Goal: Task Accomplishment & Management: Complete application form

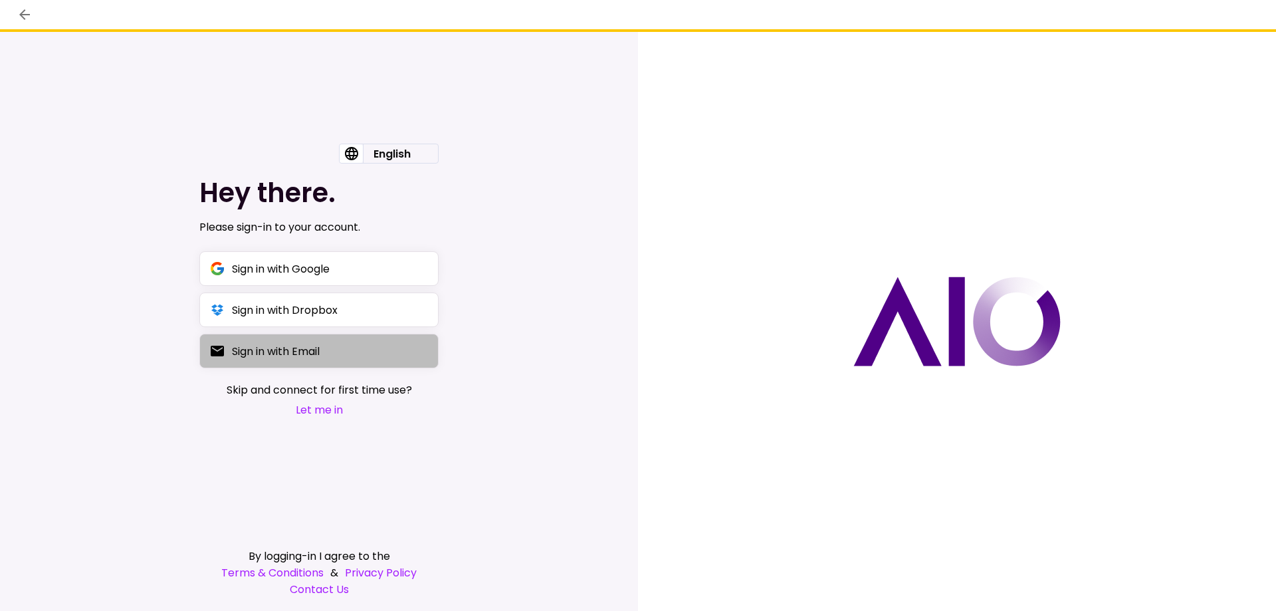
click at [309, 351] on div "Sign in with Email" at bounding box center [276, 351] width 88 height 17
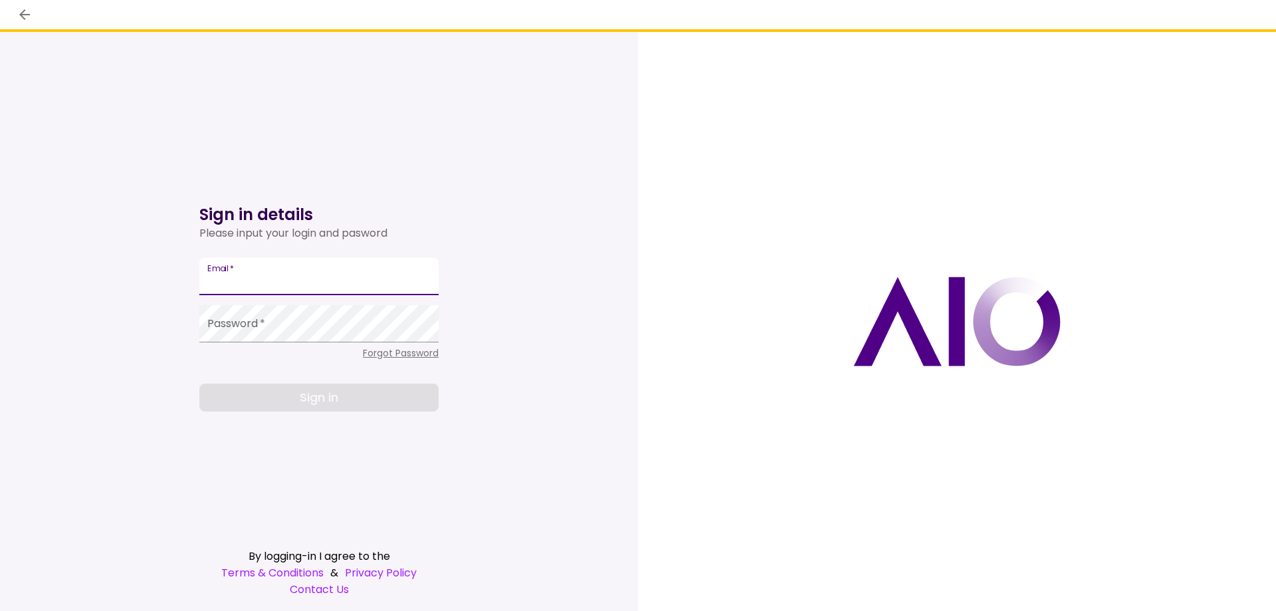
click at [344, 265] on input "Email   *" at bounding box center [318, 276] width 239 height 37
click at [338, 277] on input "Email   *" at bounding box center [318, 276] width 239 height 37
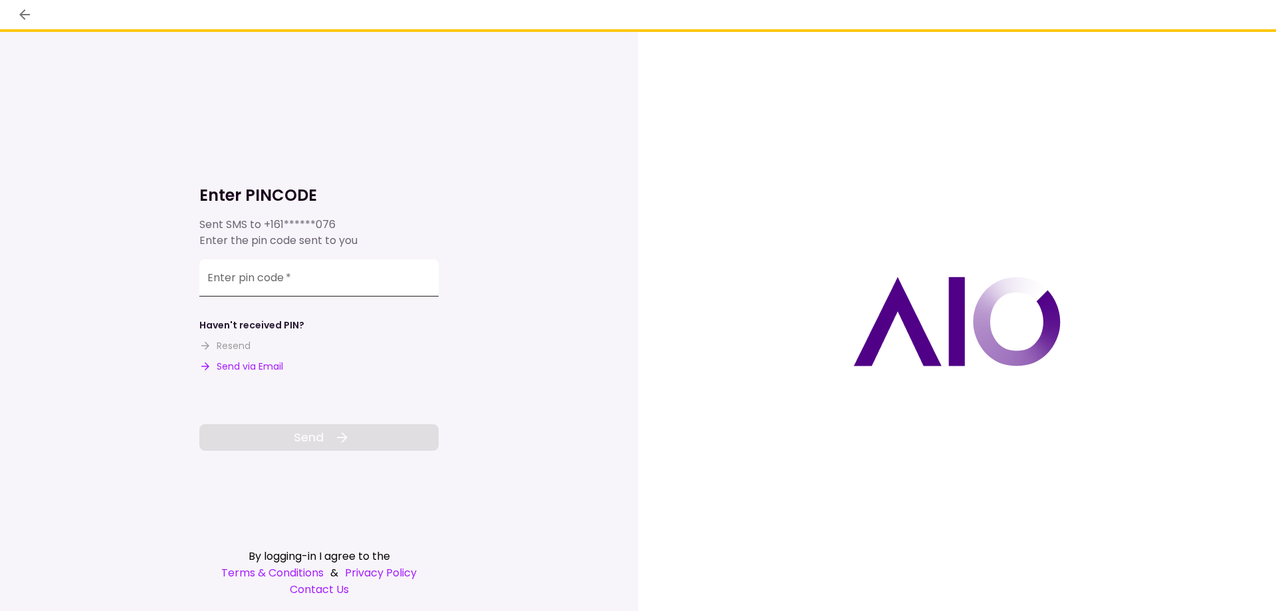
click at [334, 276] on input "Enter pin code   *" at bounding box center [318, 277] width 239 height 37
type input "******"
click at [367, 429] on button "Send" at bounding box center [318, 437] width 239 height 27
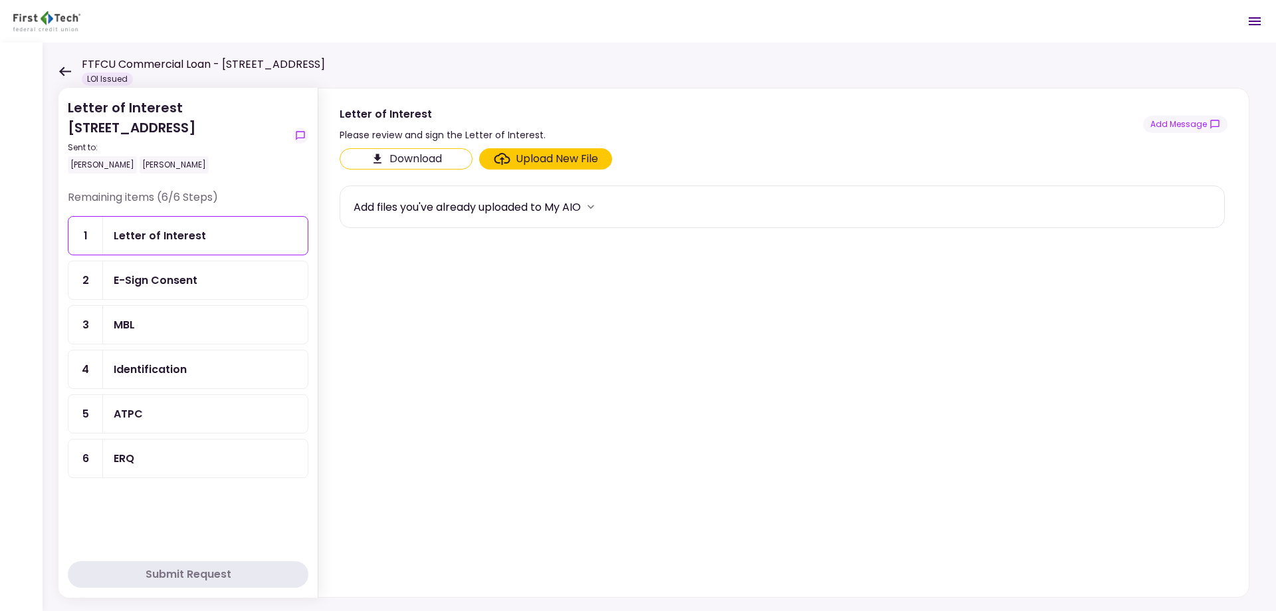
click at [429, 160] on button "Download" at bounding box center [406, 158] width 133 height 21
click at [575, 159] on div "Upload New File" at bounding box center [557, 159] width 82 height 16
click at [0, 0] on input "Upload New File" at bounding box center [0, 0] width 0 height 0
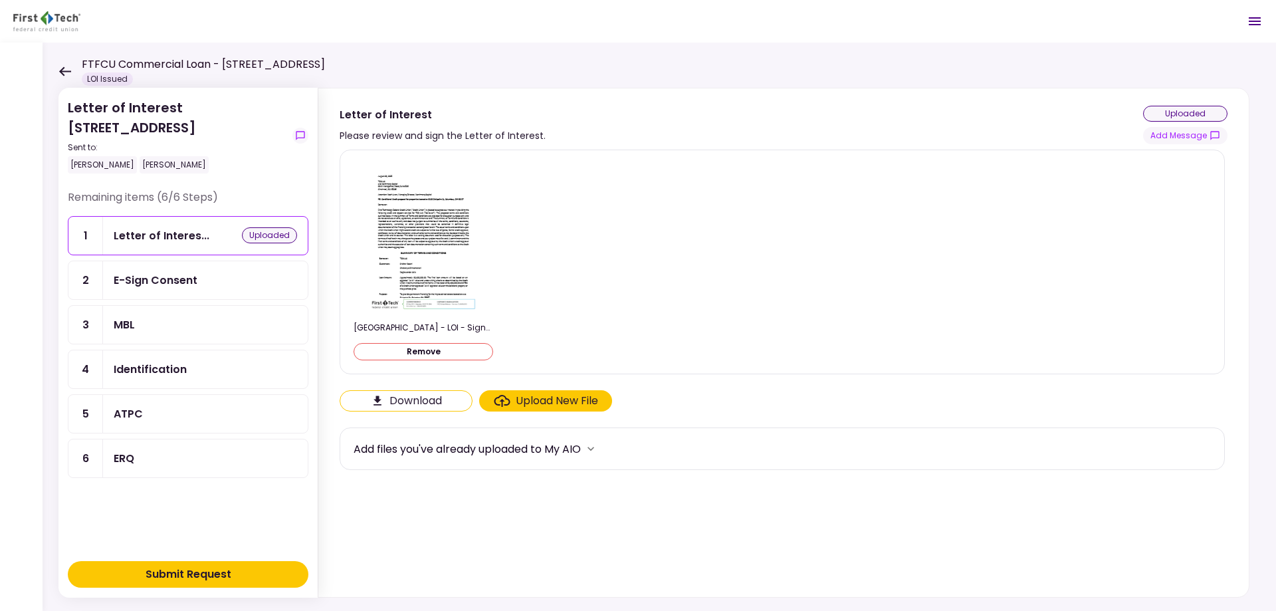
click at [251, 575] on button "Submit Request" at bounding box center [188, 574] width 241 height 27
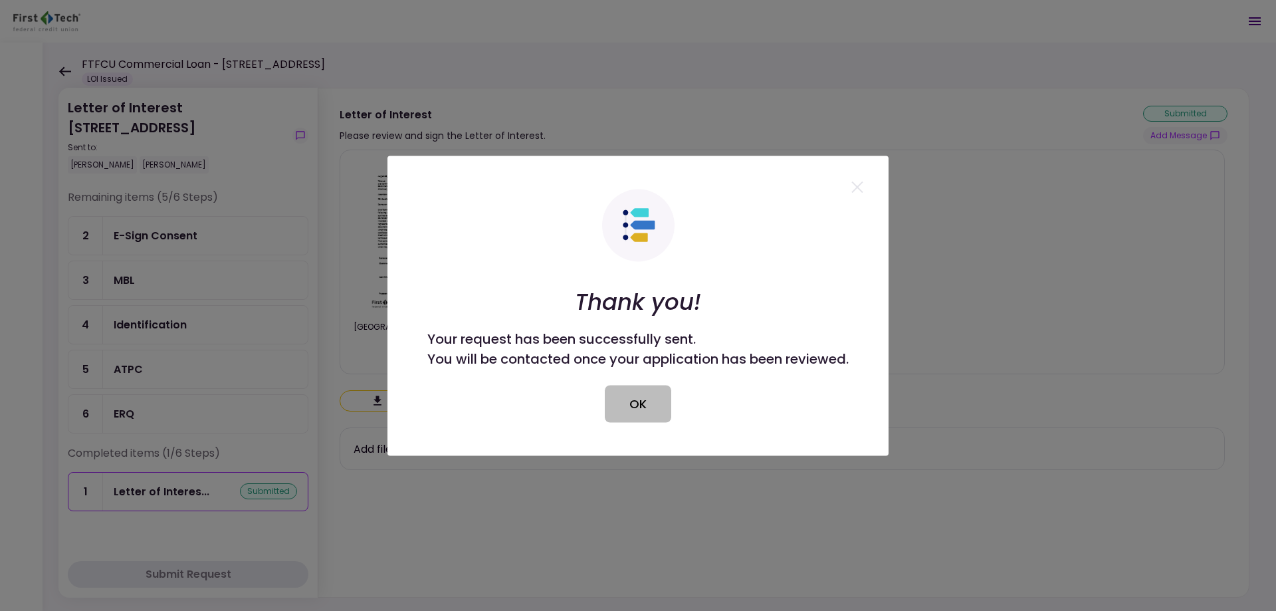
click at [645, 393] on button "OK" at bounding box center [638, 403] width 66 height 37
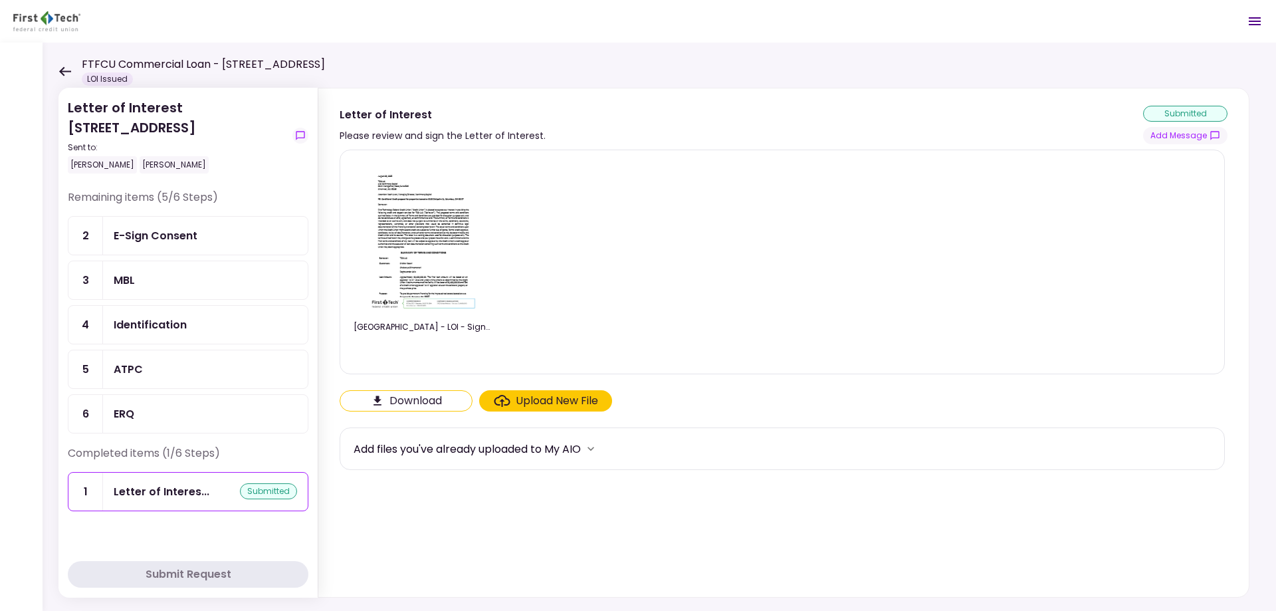
click at [180, 235] on div "E-Sign Consent" at bounding box center [156, 235] width 84 height 17
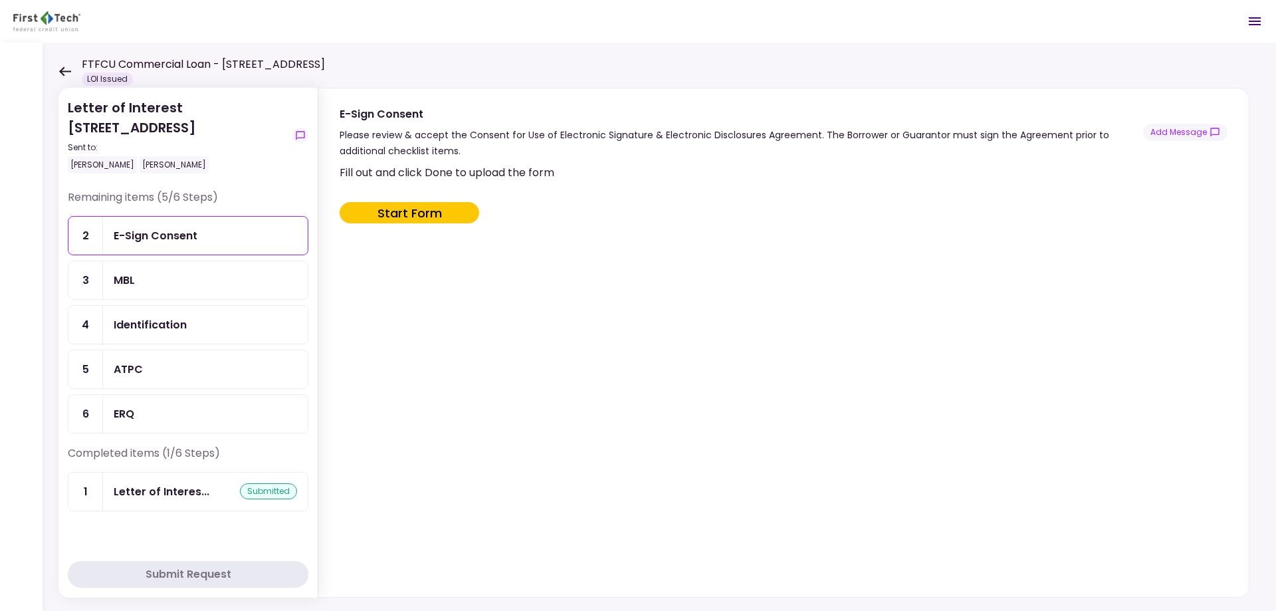
click at [417, 213] on button "Start Form" at bounding box center [410, 212] width 140 height 21
type input "***"
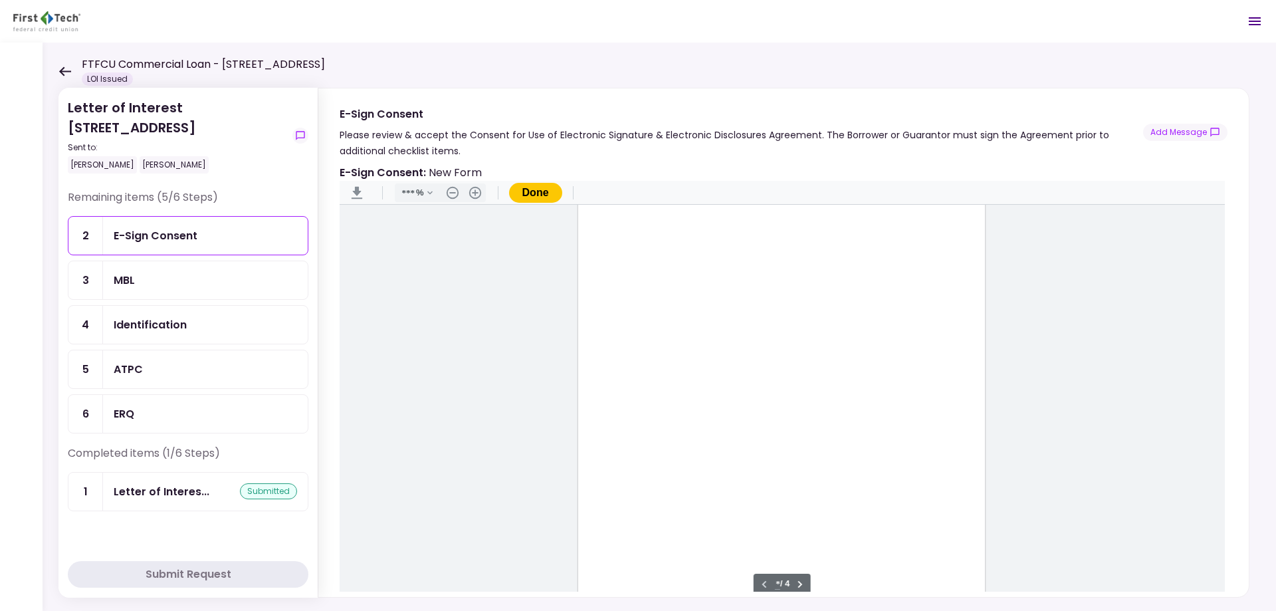
scroll to position [267, 0]
click at [536, 192] on button "Done" at bounding box center [535, 193] width 53 height 20
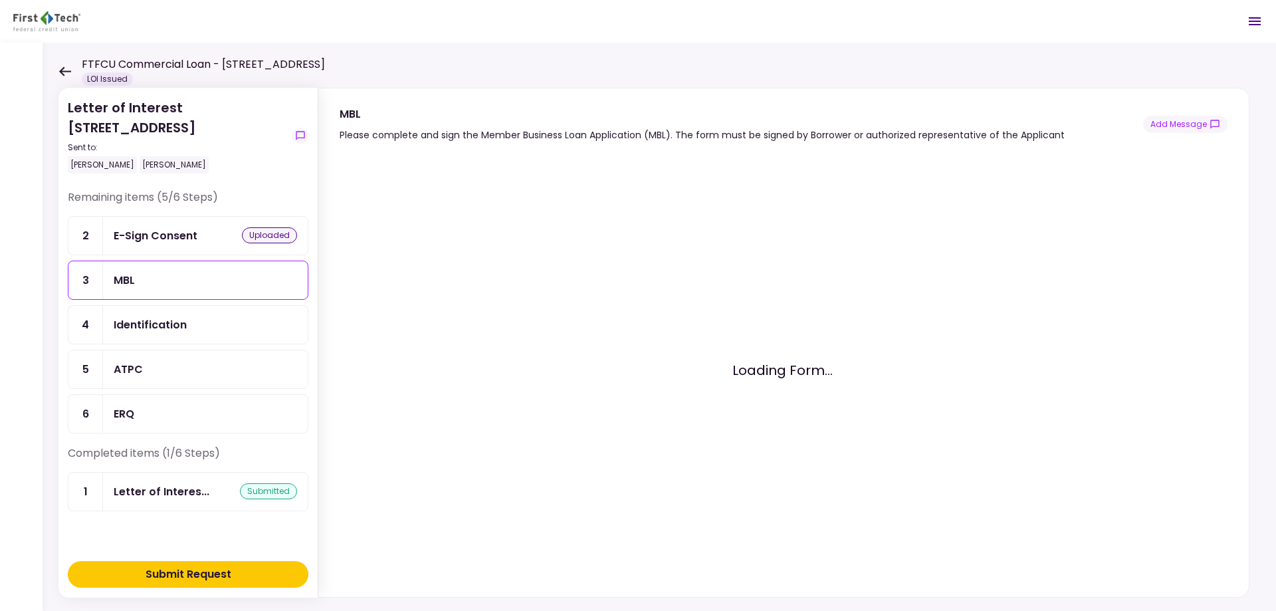
click at [209, 232] on div "E-Sign Consent uploaded" at bounding box center [205, 235] width 183 height 17
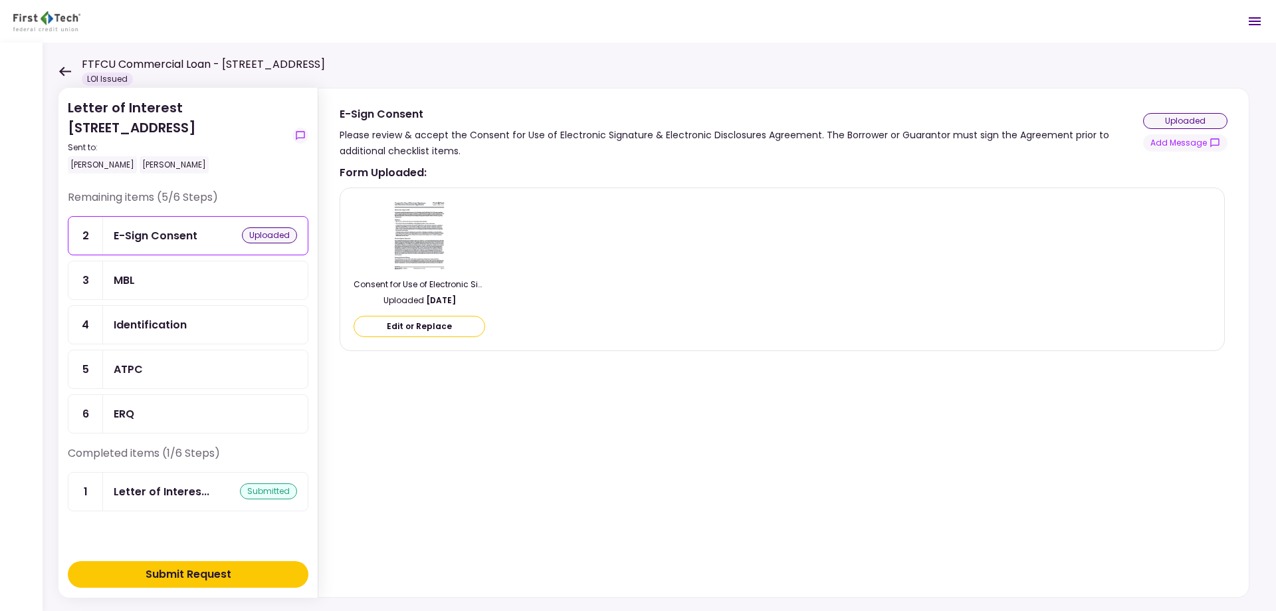
click at [428, 256] on img at bounding box center [420, 235] width 56 height 72
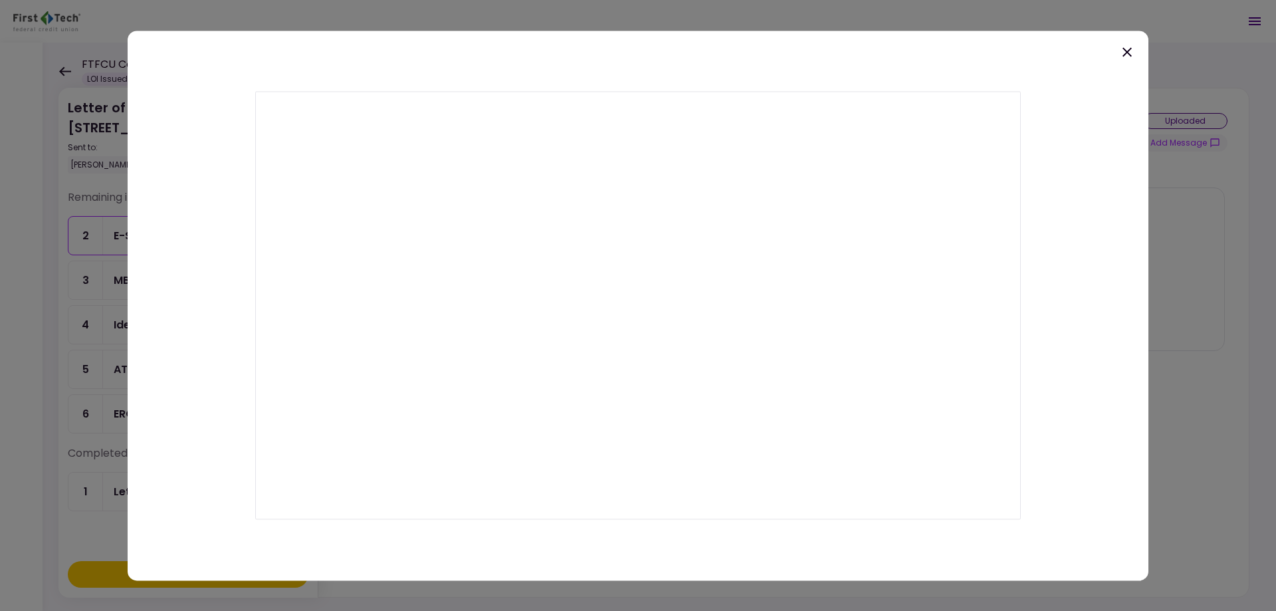
click at [1120, 51] on icon at bounding box center [1127, 52] width 16 height 16
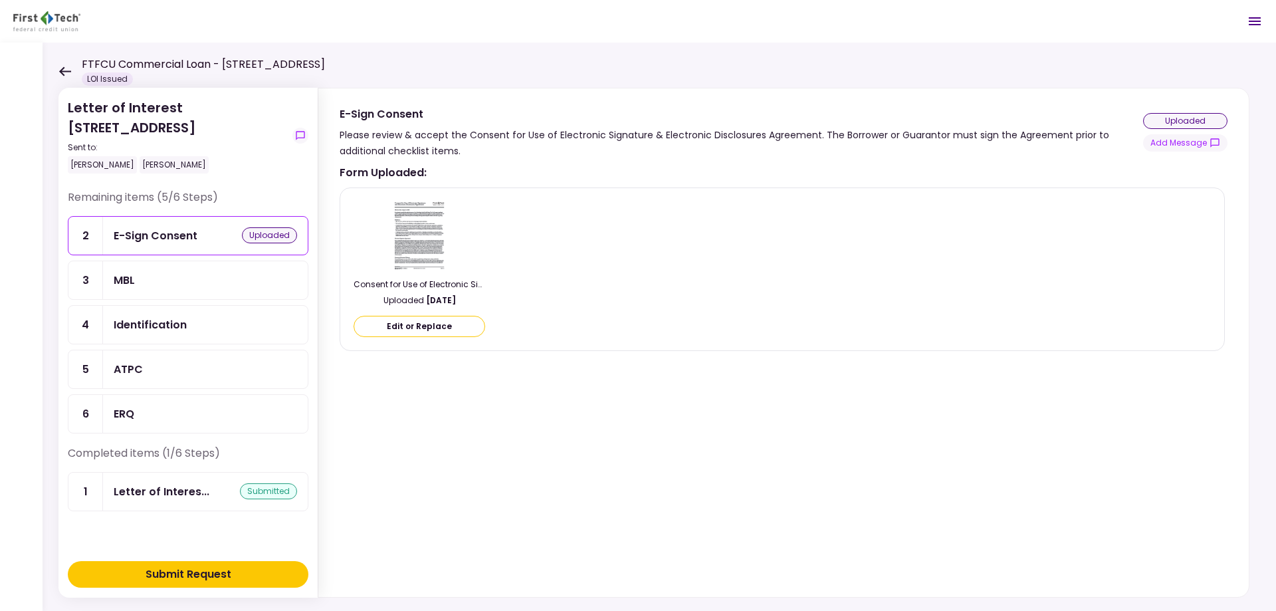
click at [430, 247] on img at bounding box center [420, 235] width 56 height 72
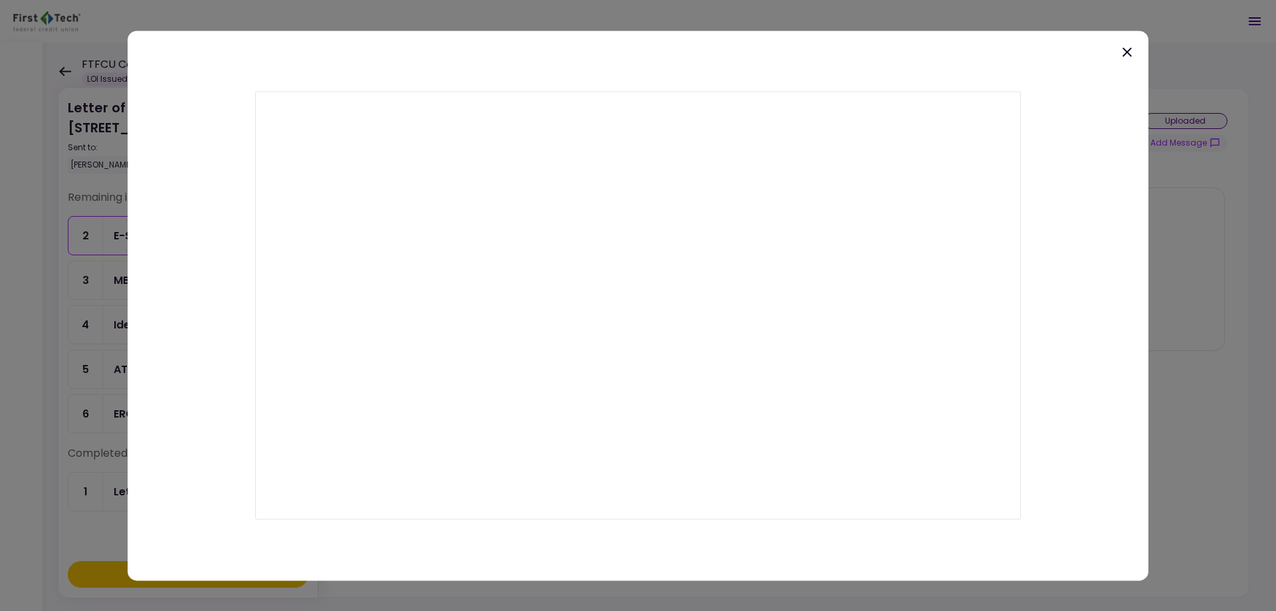
click at [1124, 52] on icon at bounding box center [1127, 52] width 16 height 16
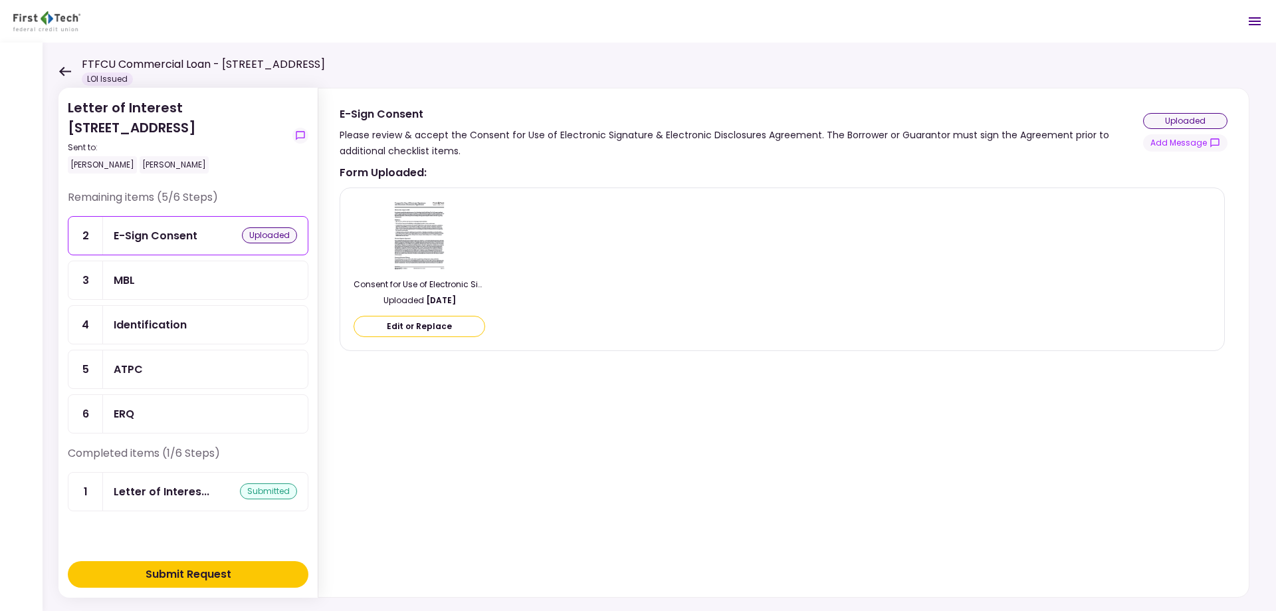
click at [421, 324] on button "Edit or Replace" at bounding box center [420, 326] width 132 height 21
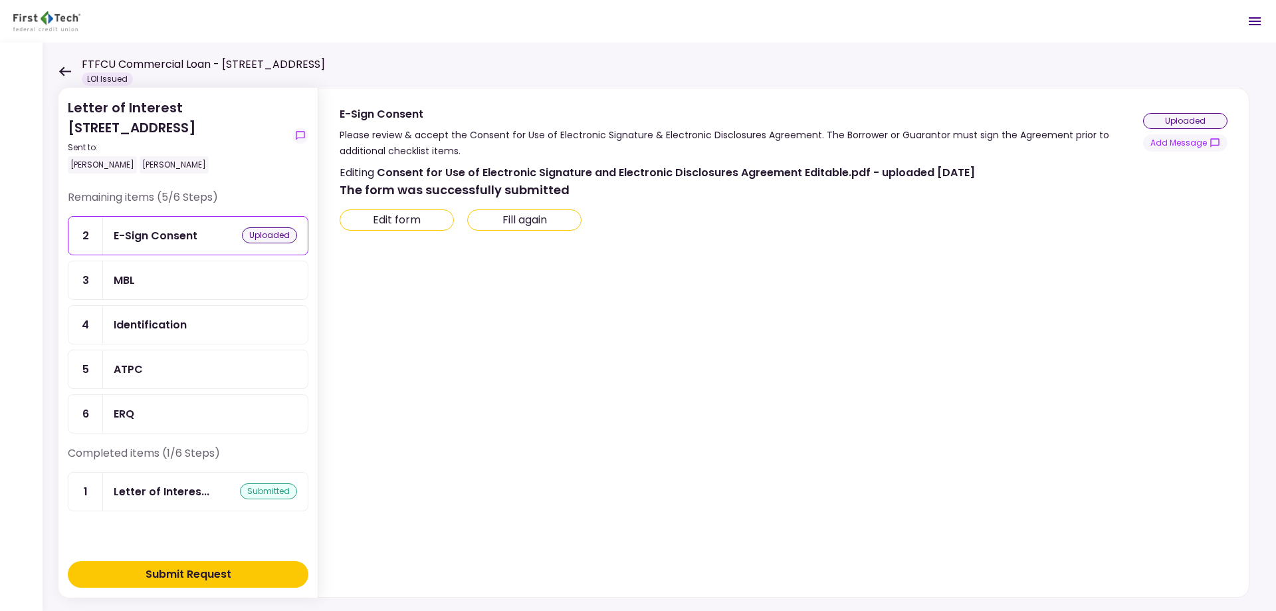
click at [437, 221] on button "Edit form" at bounding box center [397, 219] width 114 height 21
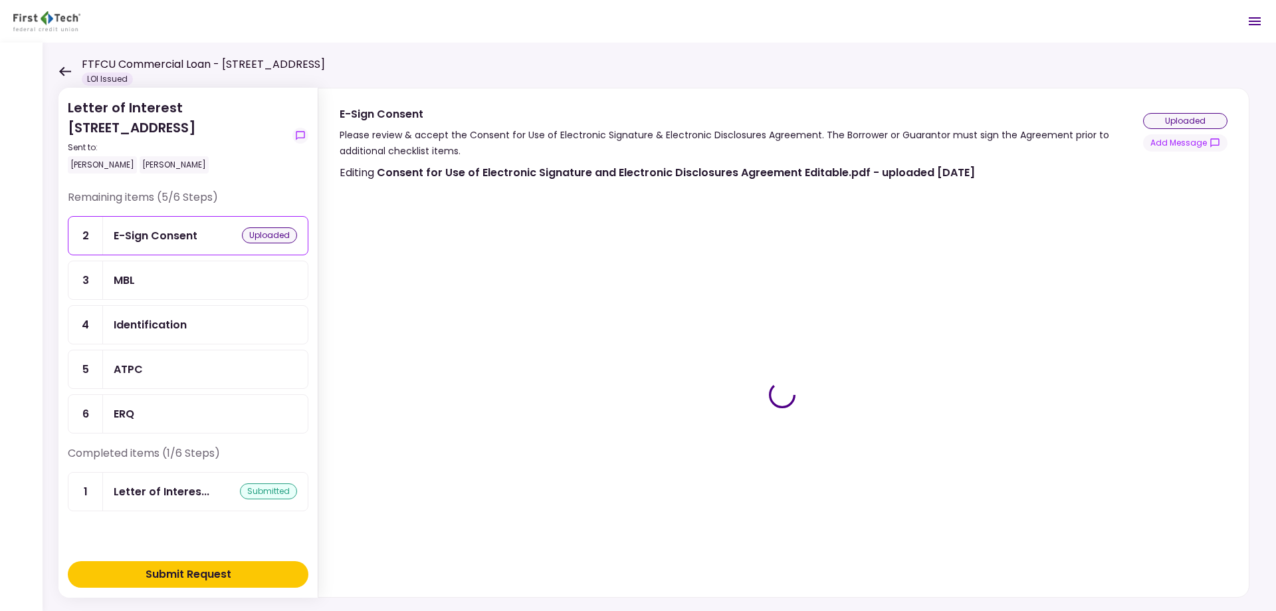
type input "***"
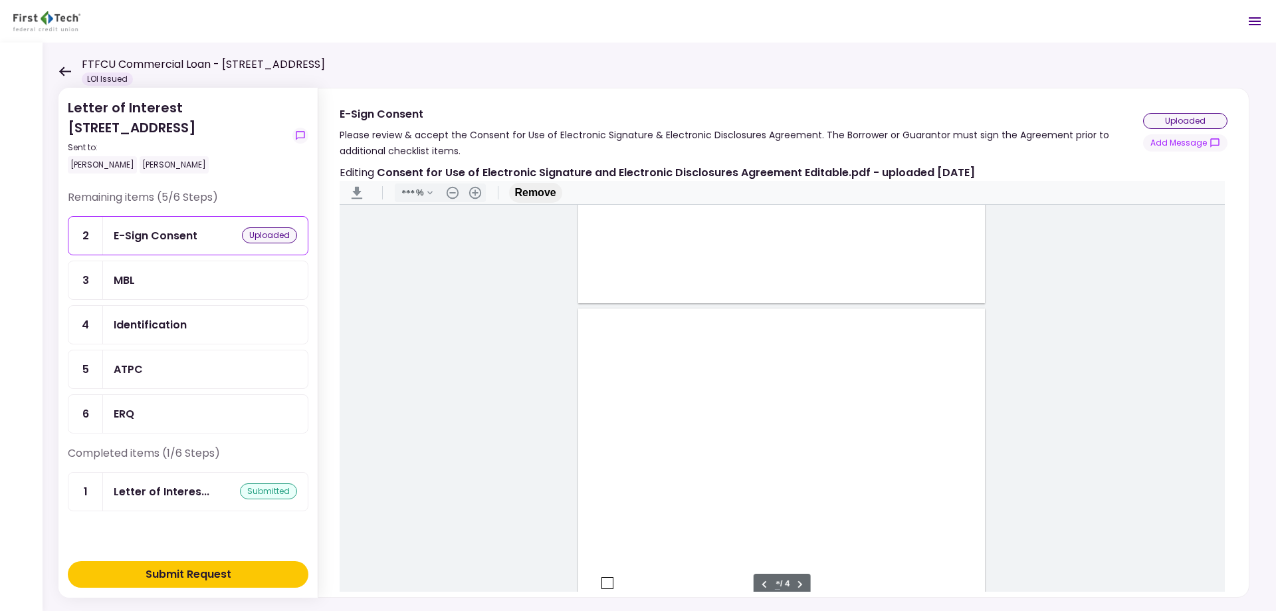
type input "*"
click at [611, 415] on div "Sign here" at bounding box center [781, 409] width 407 height 526
click at [604, 419] on div "Document Content" at bounding box center [607, 420] width 11 height 11
click at [653, 469] on div "Sign here" at bounding box center [650, 468] width 35 height 14
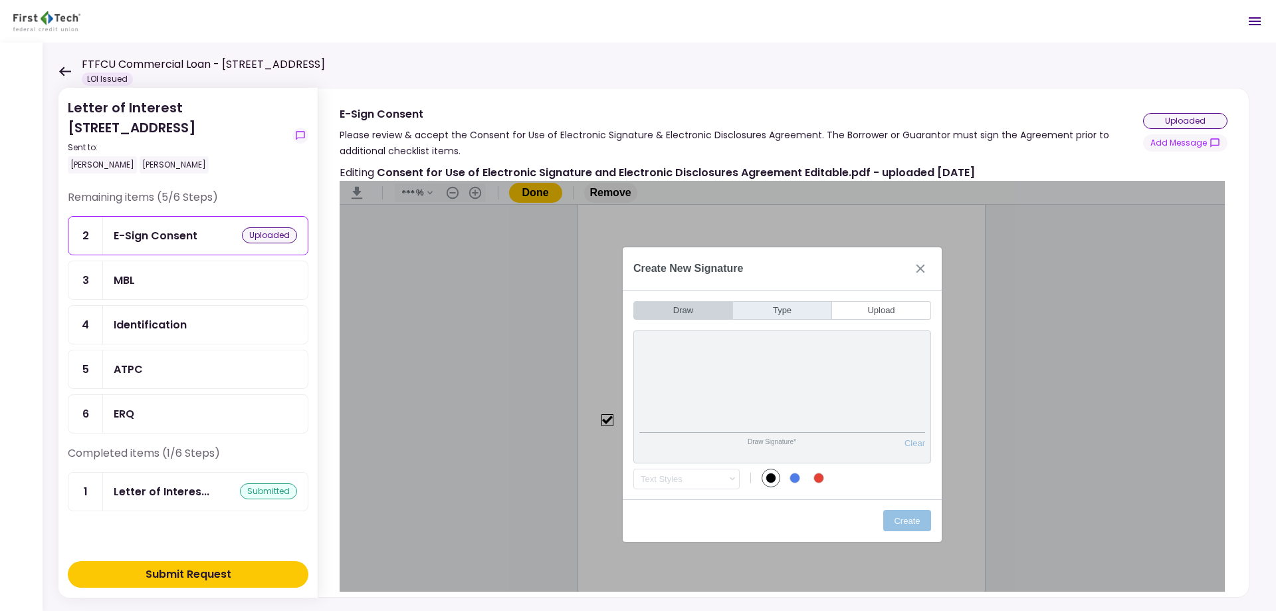
click at [782, 310] on button "Type" at bounding box center [782, 310] width 99 height 19
type input "*"
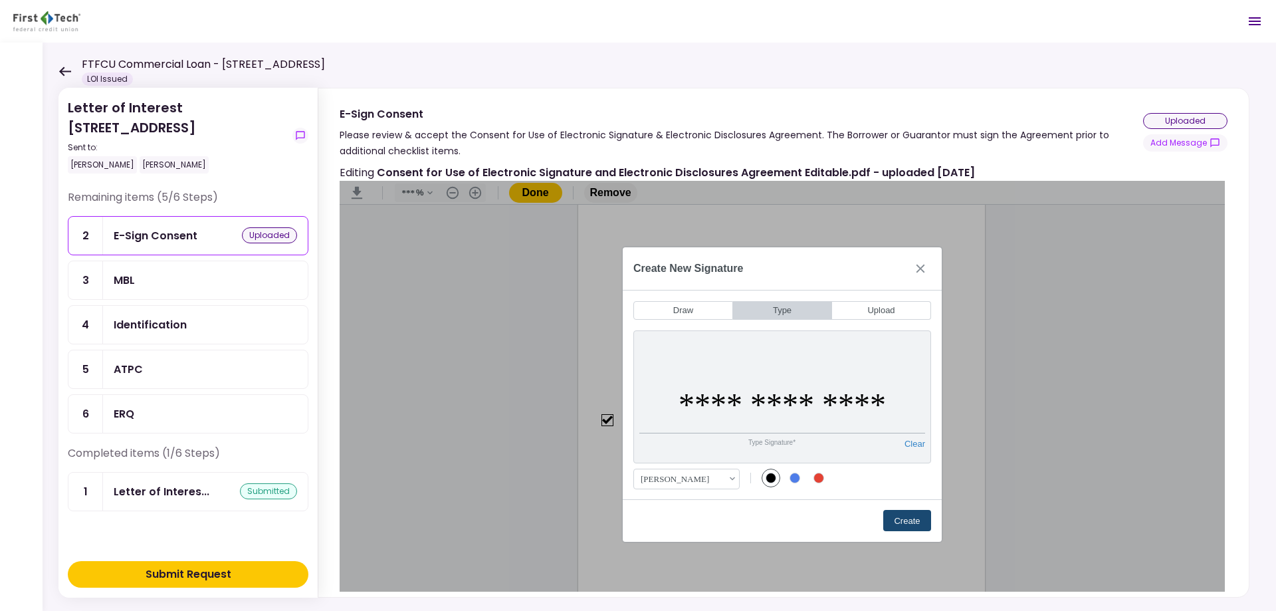
type input "**********"
click at [903, 522] on button "Create" at bounding box center [907, 520] width 48 height 21
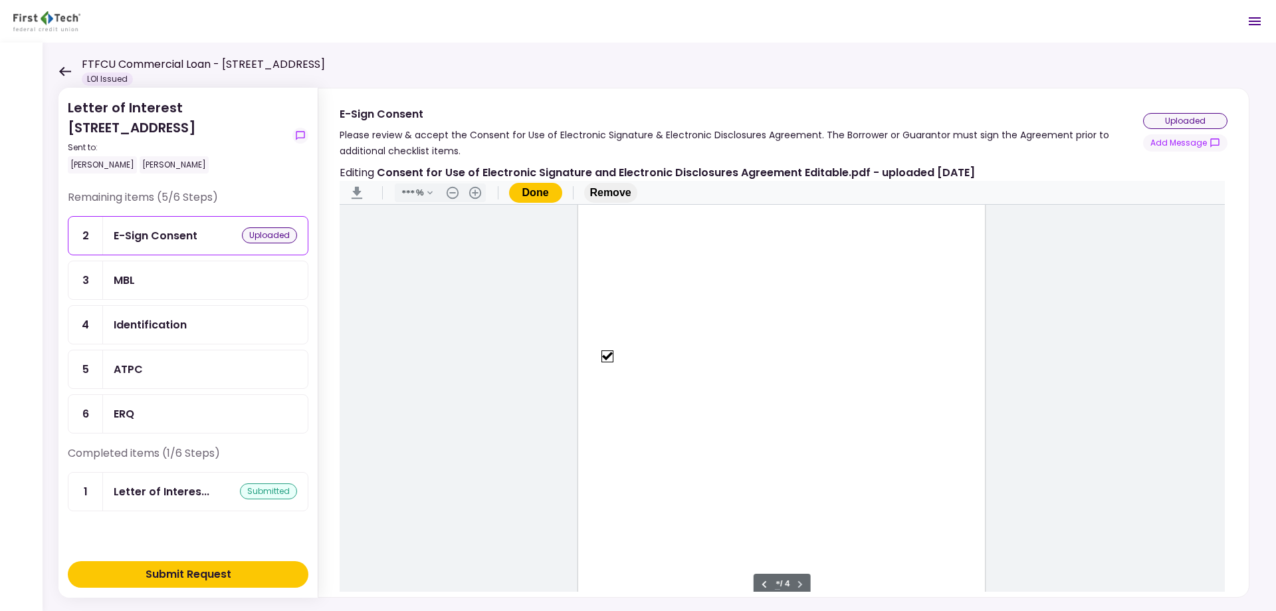
scroll to position [1724, 0]
click at [554, 193] on button "Done" at bounding box center [535, 193] width 53 height 20
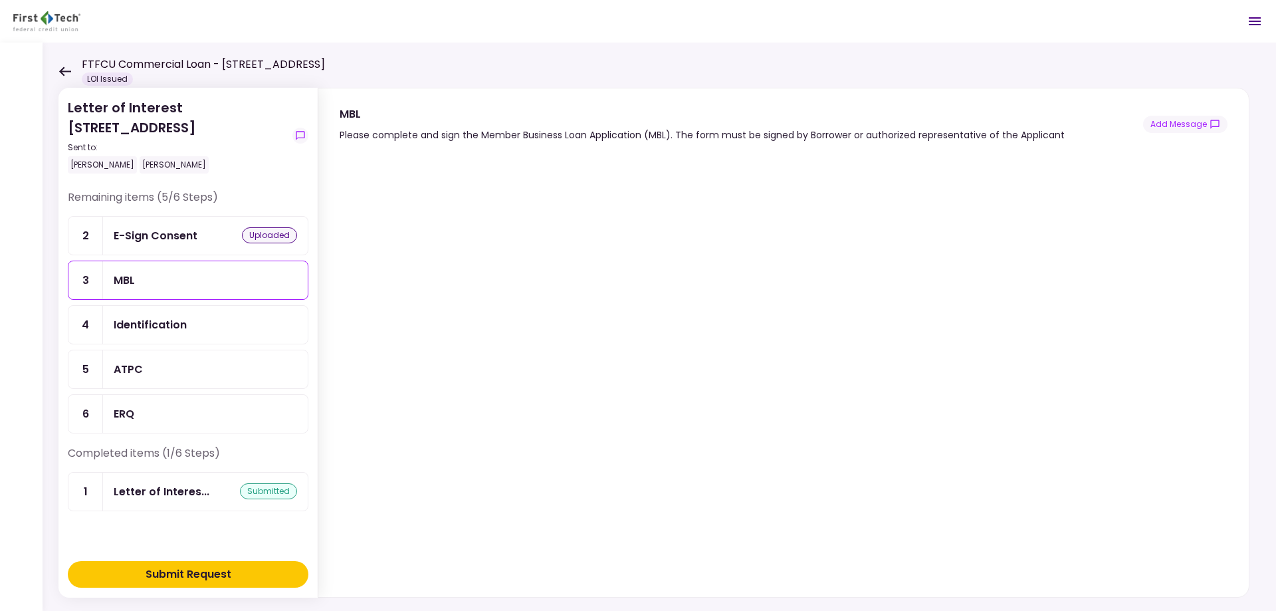
scroll to position [17, 0]
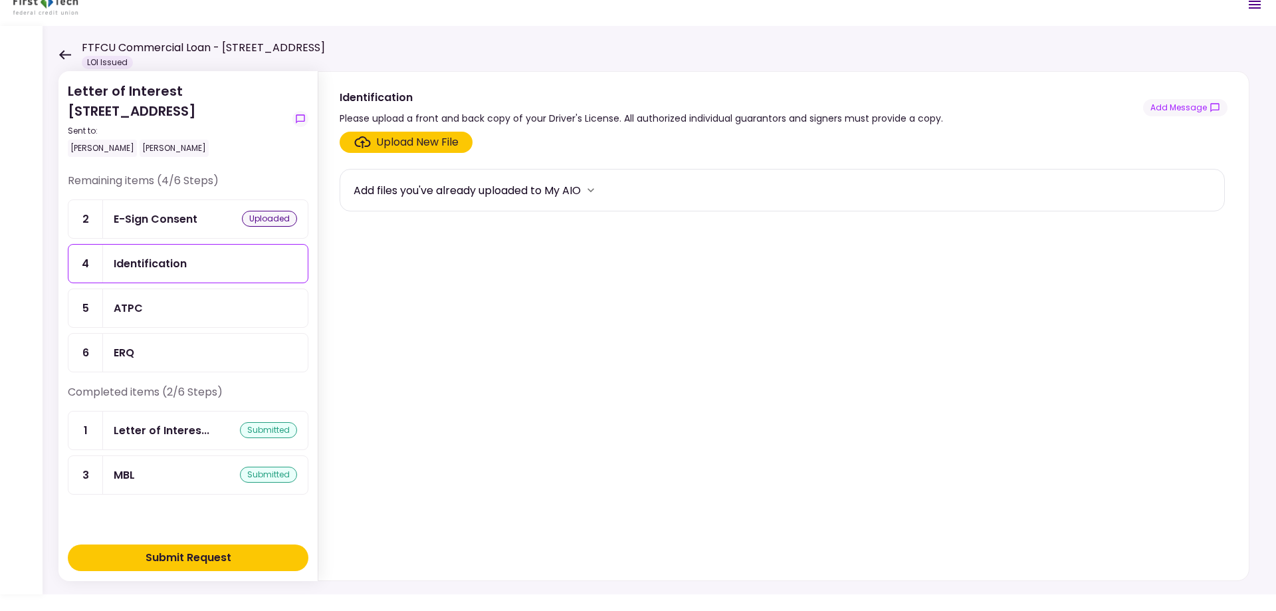
click at [181, 214] on div "E-Sign Consent" at bounding box center [156, 219] width 84 height 17
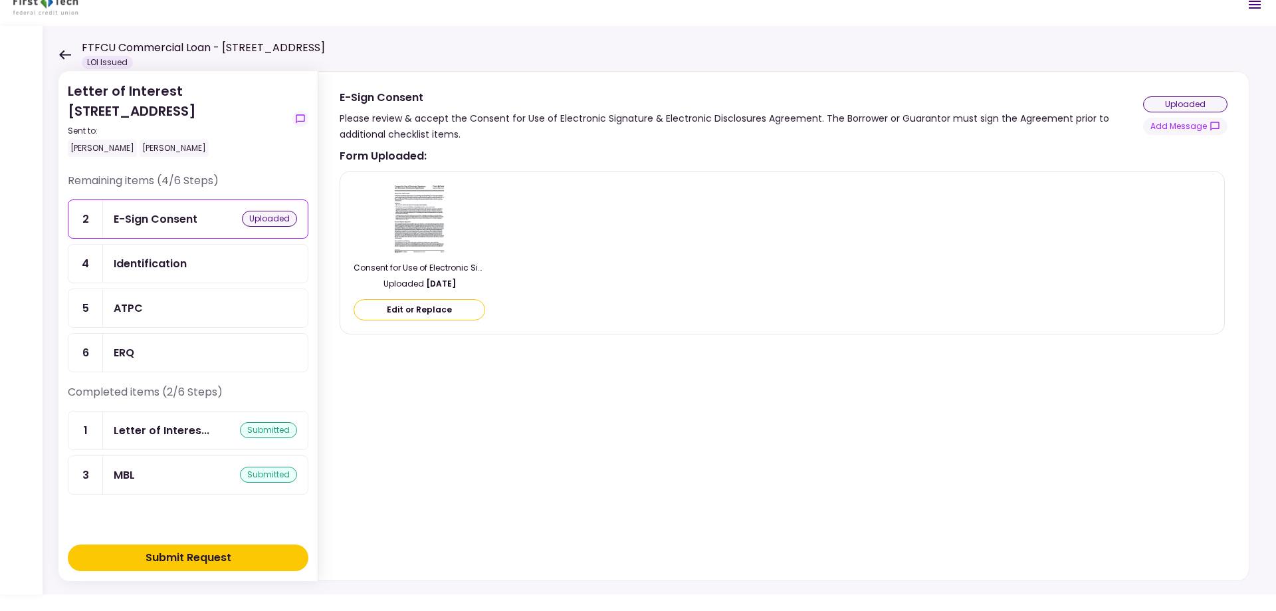
click at [431, 307] on button "Edit or Replace" at bounding box center [420, 309] width 132 height 21
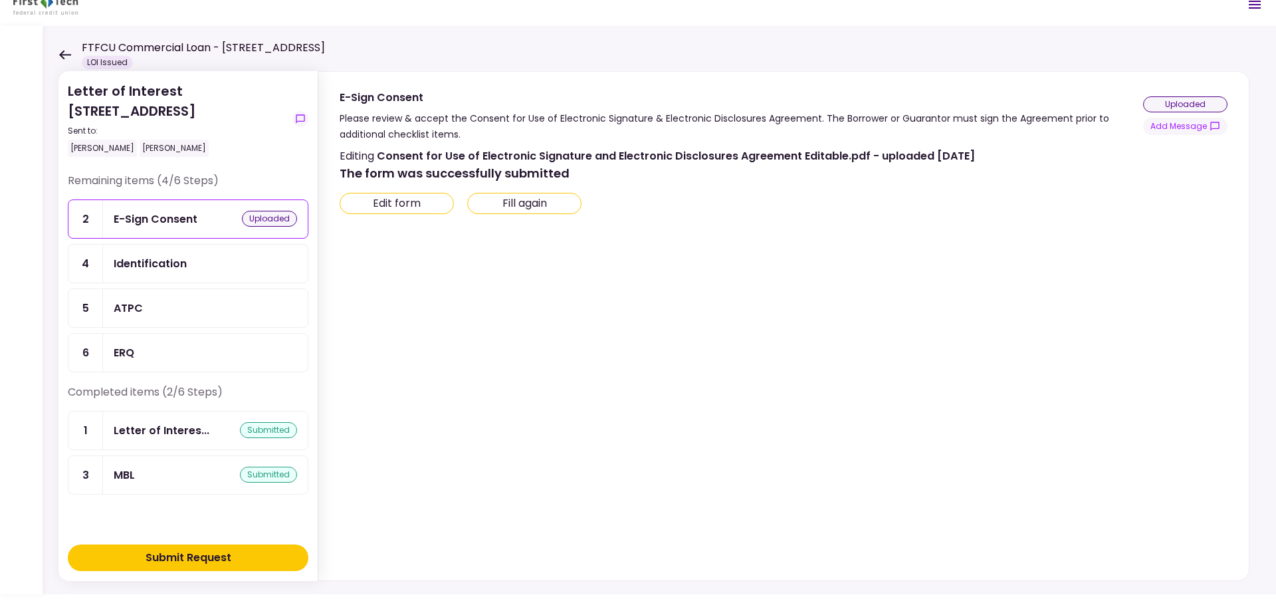
click at [418, 206] on button "Edit form" at bounding box center [397, 203] width 114 height 21
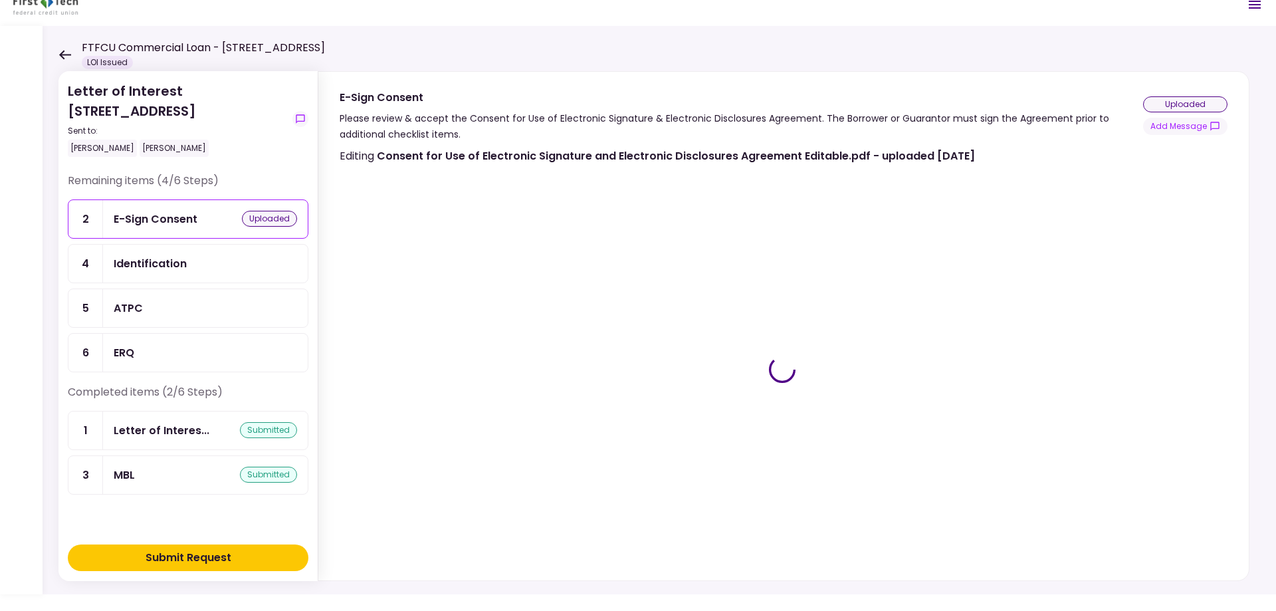
type input "***"
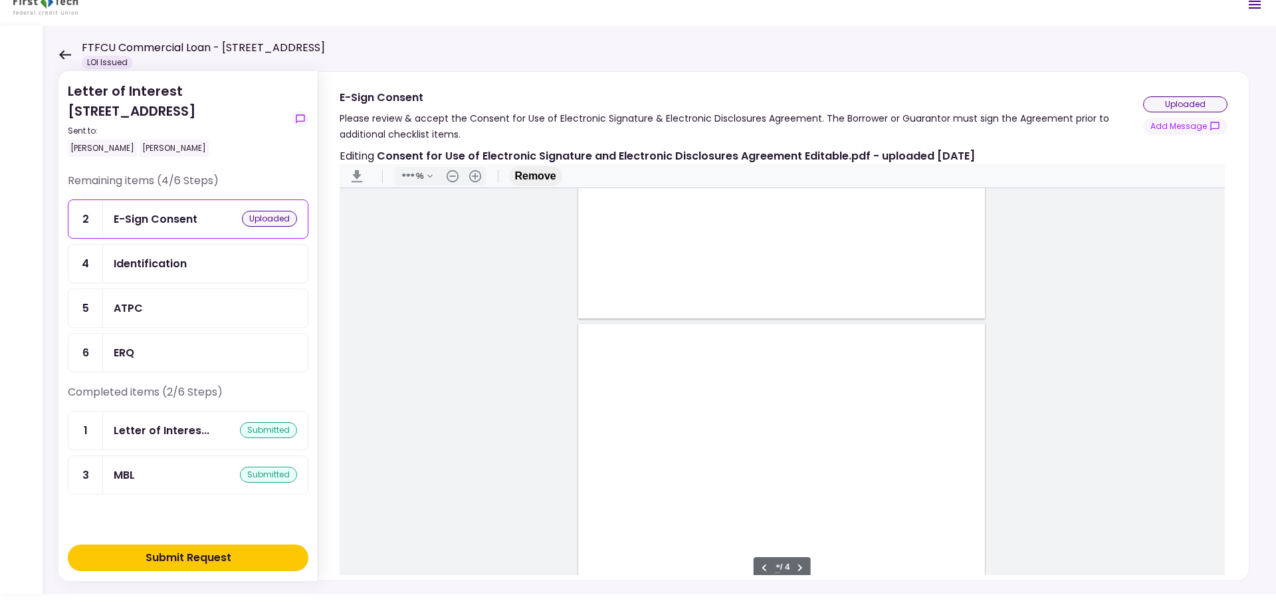
type input "*"
click at [218, 257] on div "Identification" at bounding box center [205, 263] width 183 height 17
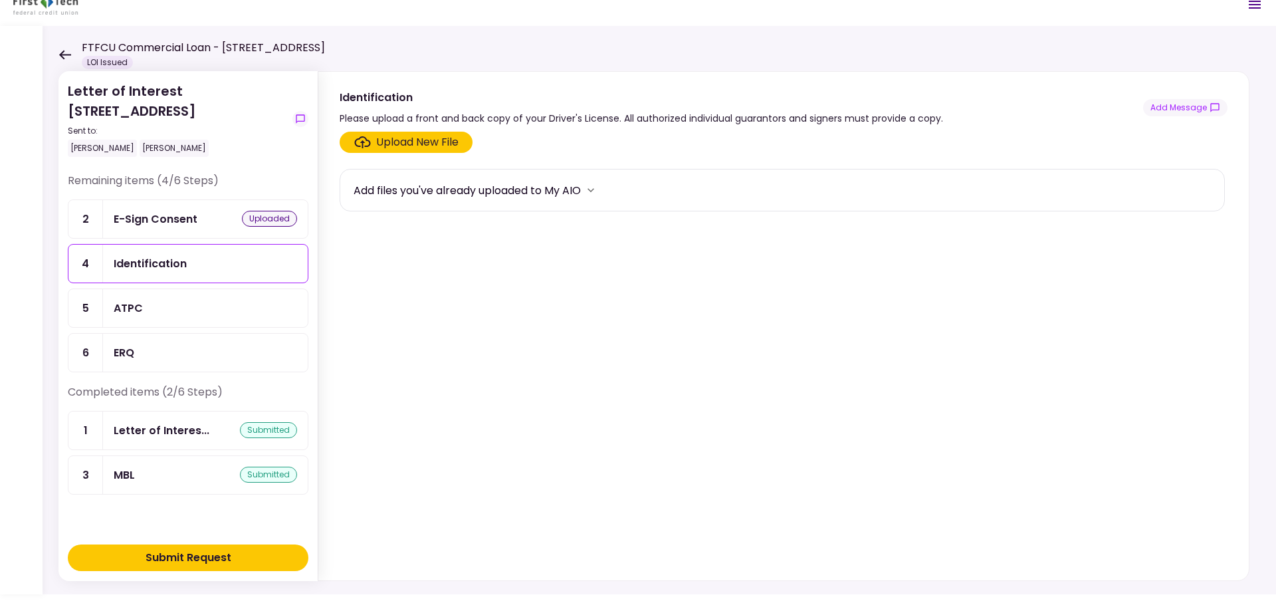
click at [435, 145] on div "Upload New File" at bounding box center [417, 142] width 82 height 16
click at [0, 0] on input "Upload New File" at bounding box center [0, 0] width 0 height 0
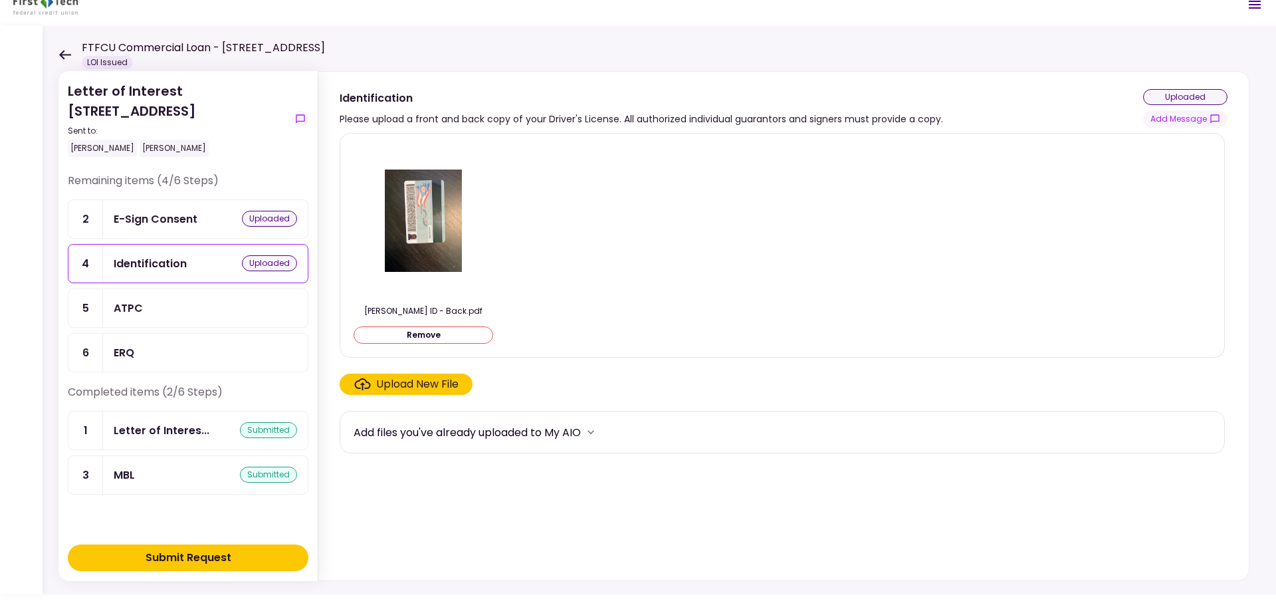
click at [454, 384] on div "Upload New File" at bounding box center [417, 384] width 82 height 16
click at [0, 0] on input "Upload New File" at bounding box center [0, 0] width 0 height 0
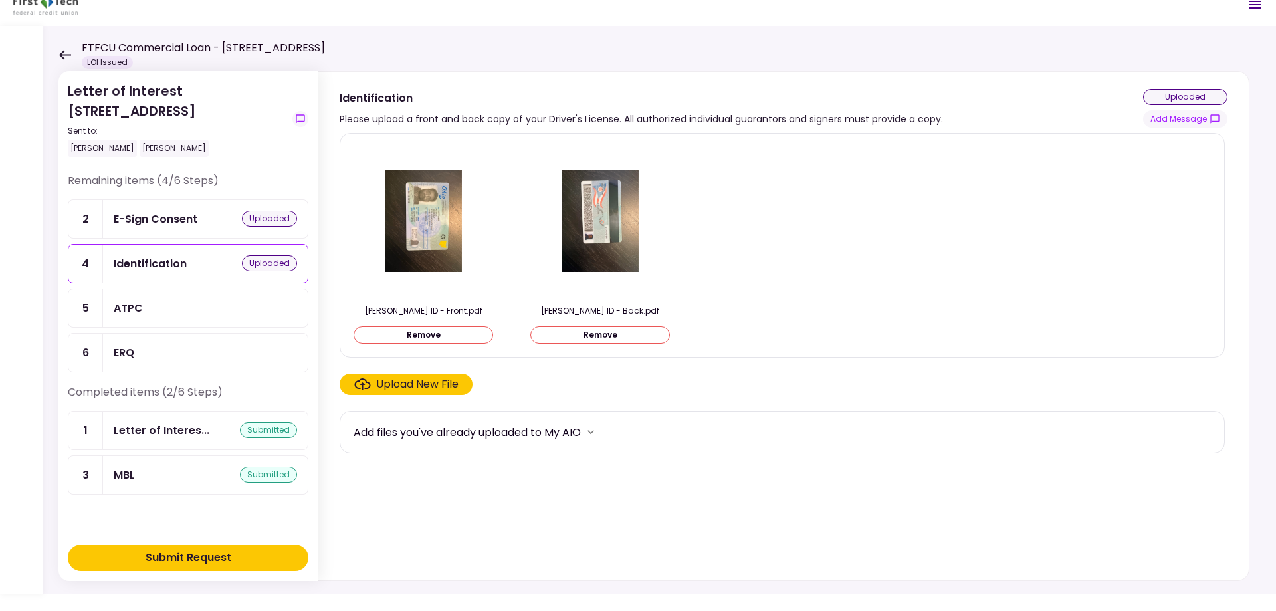
click at [252, 553] on button "Submit Request" at bounding box center [188, 557] width 241 height 27
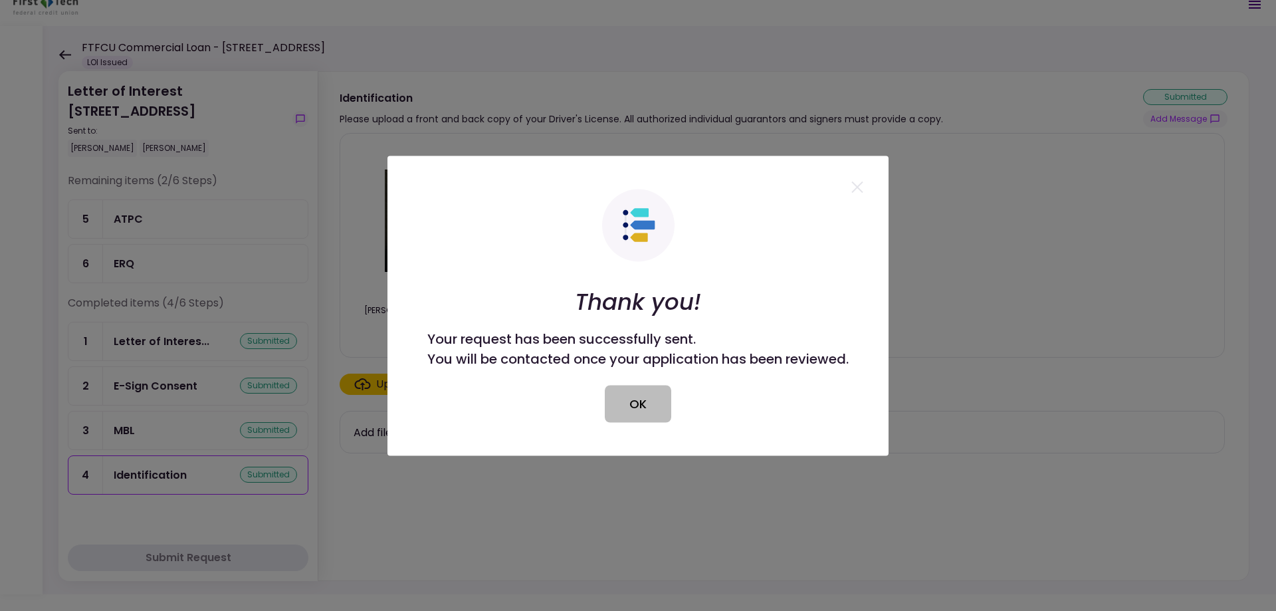
click at [641, 400] on button "OK" at bounding box center [638, 403] width 66 height 37
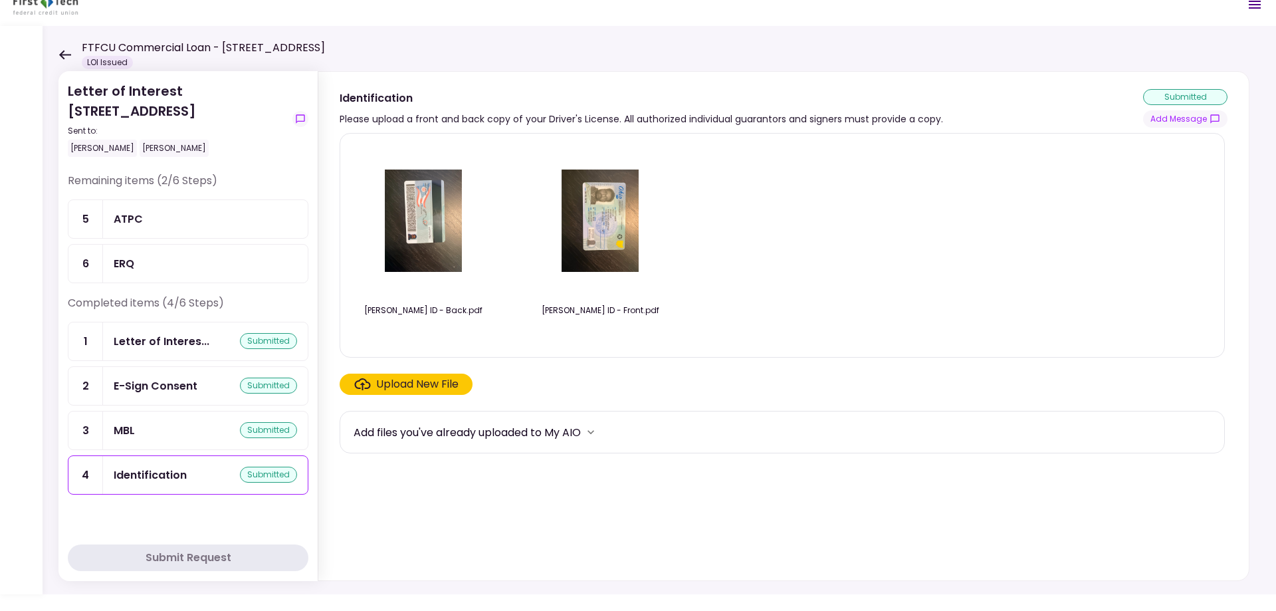
click at [152, 211] on div "ATPC" at bounding box center [205, 219] width 183 height 17
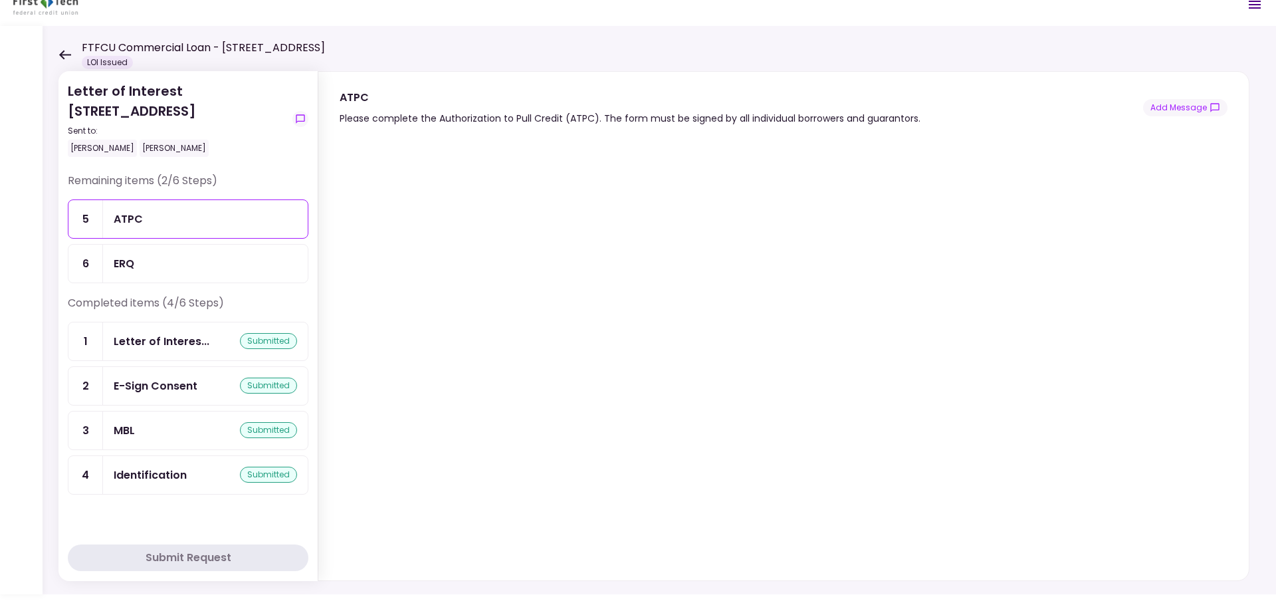
click at [207, 265] on div "ERQ" at bounding box center [205, 263] width 183 height 17
